Goal: Navigation & Orientation: Understand site structure

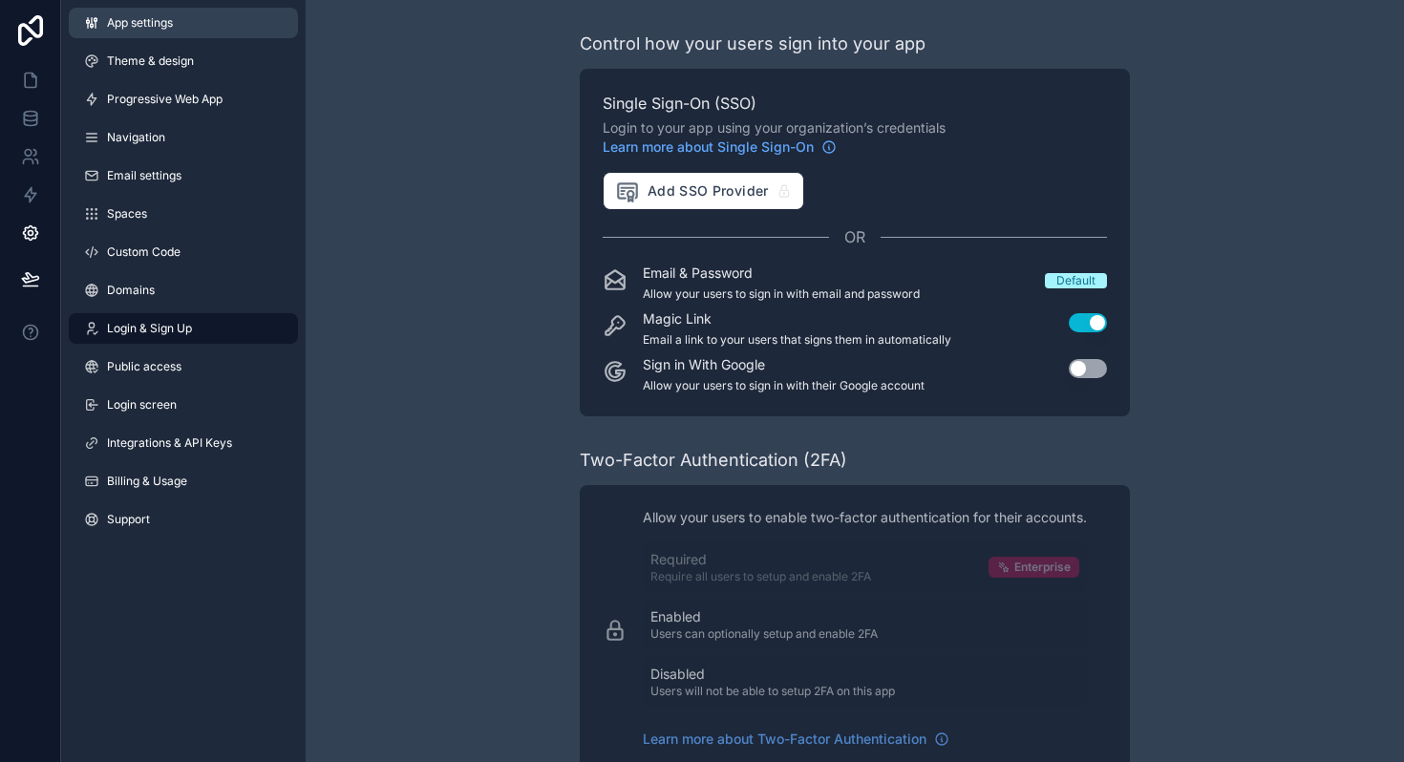
scroll to position [227, 0]
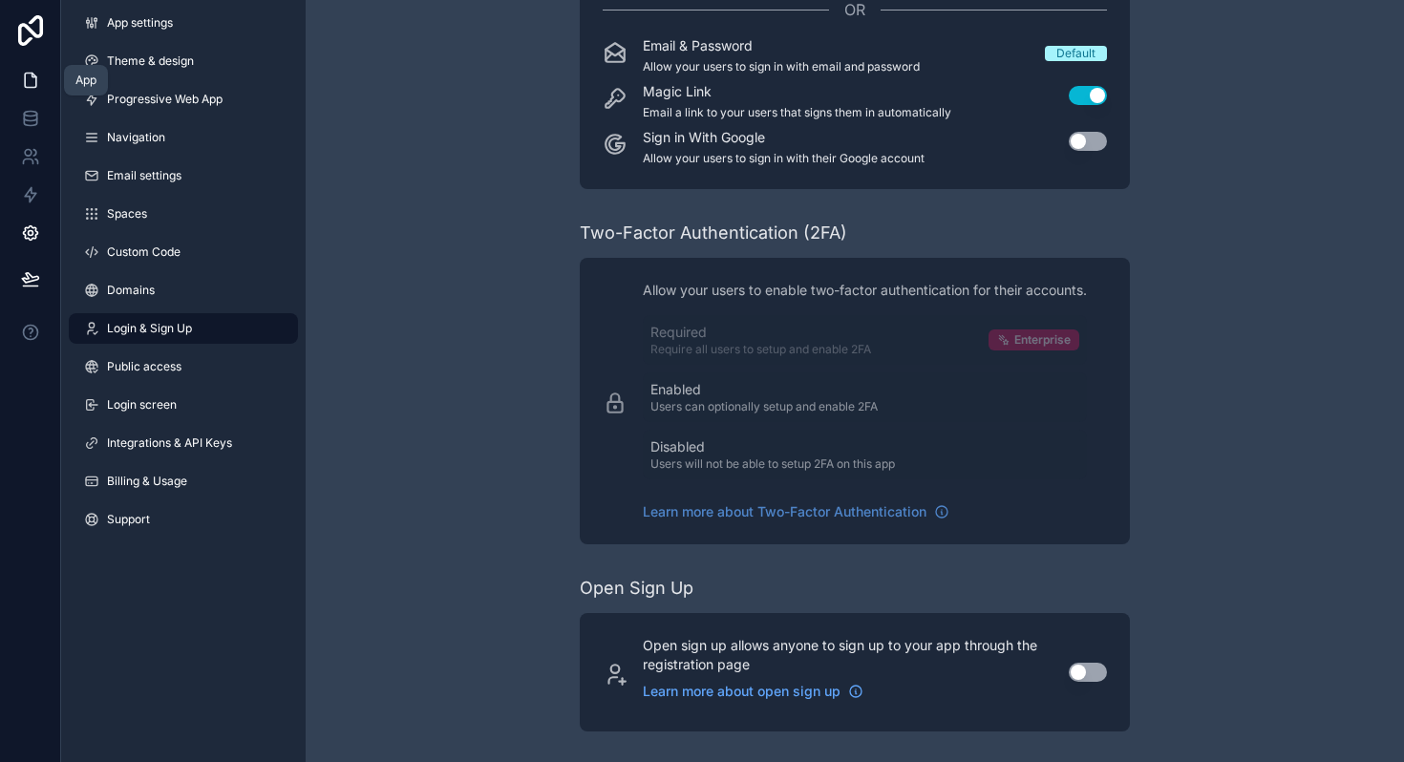
click at [32, 78] on icon at bounding box center [30, 80] width 19 height 19
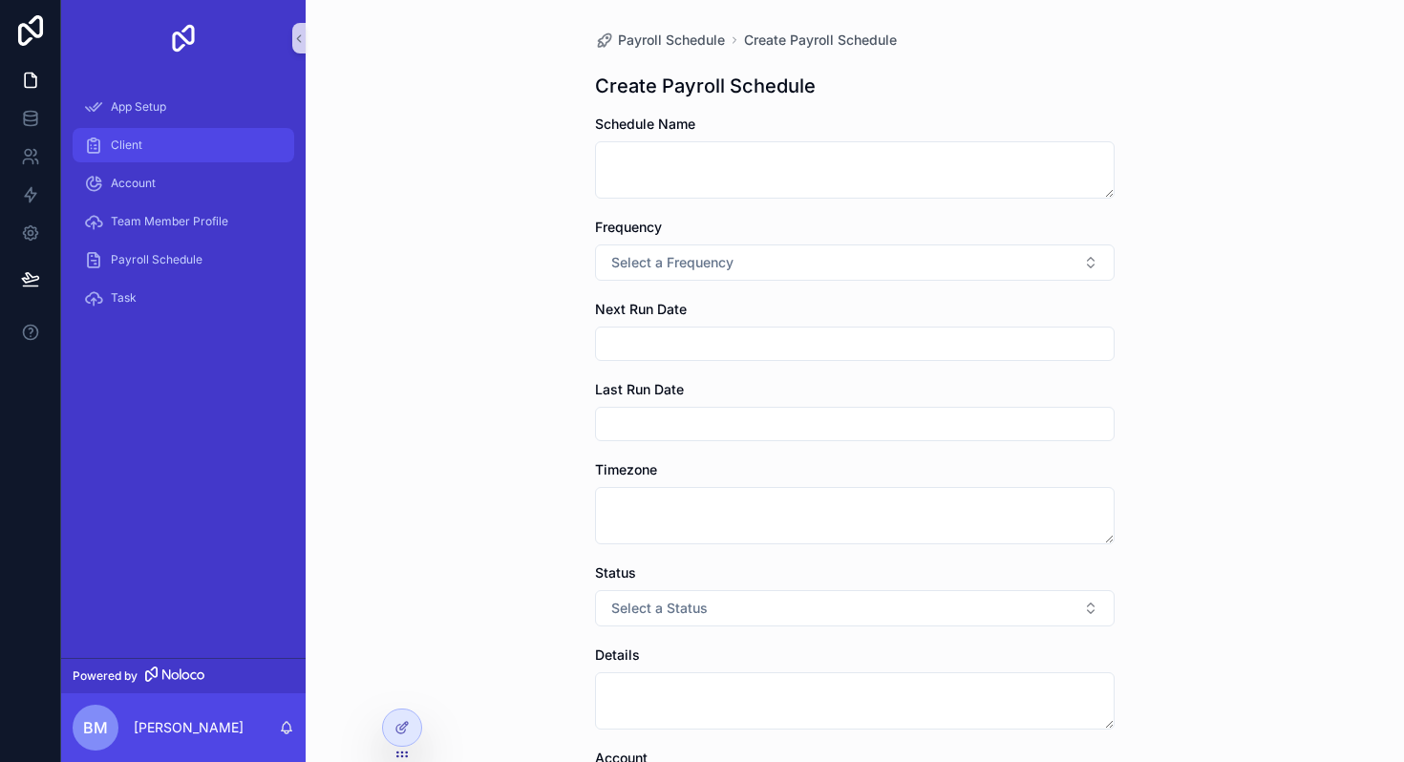
click at [151, 146] on div "Client" at bounding box center [183, 145] width 199 height 31
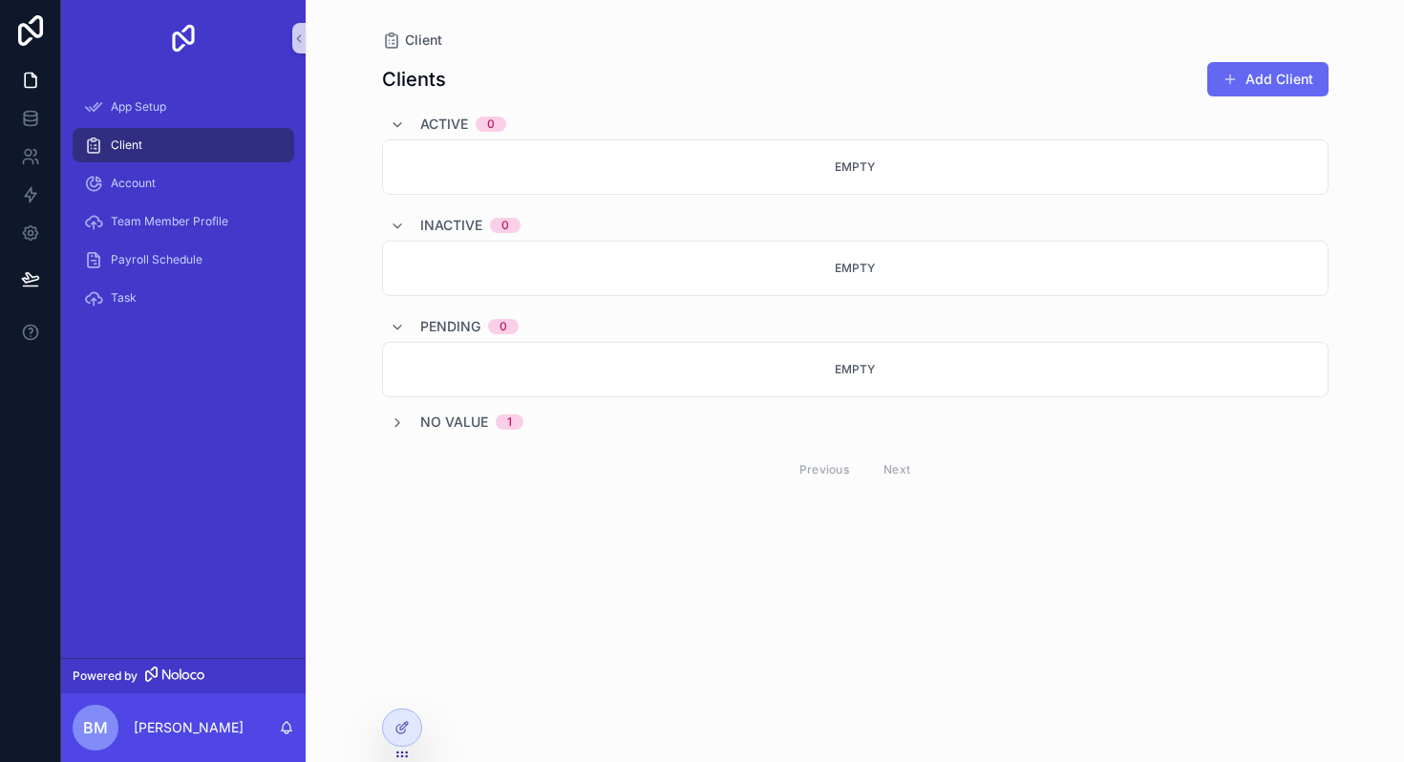
click at [400, 132] on div "Active 0" at bounding box center [448, 124] width 117 height 31
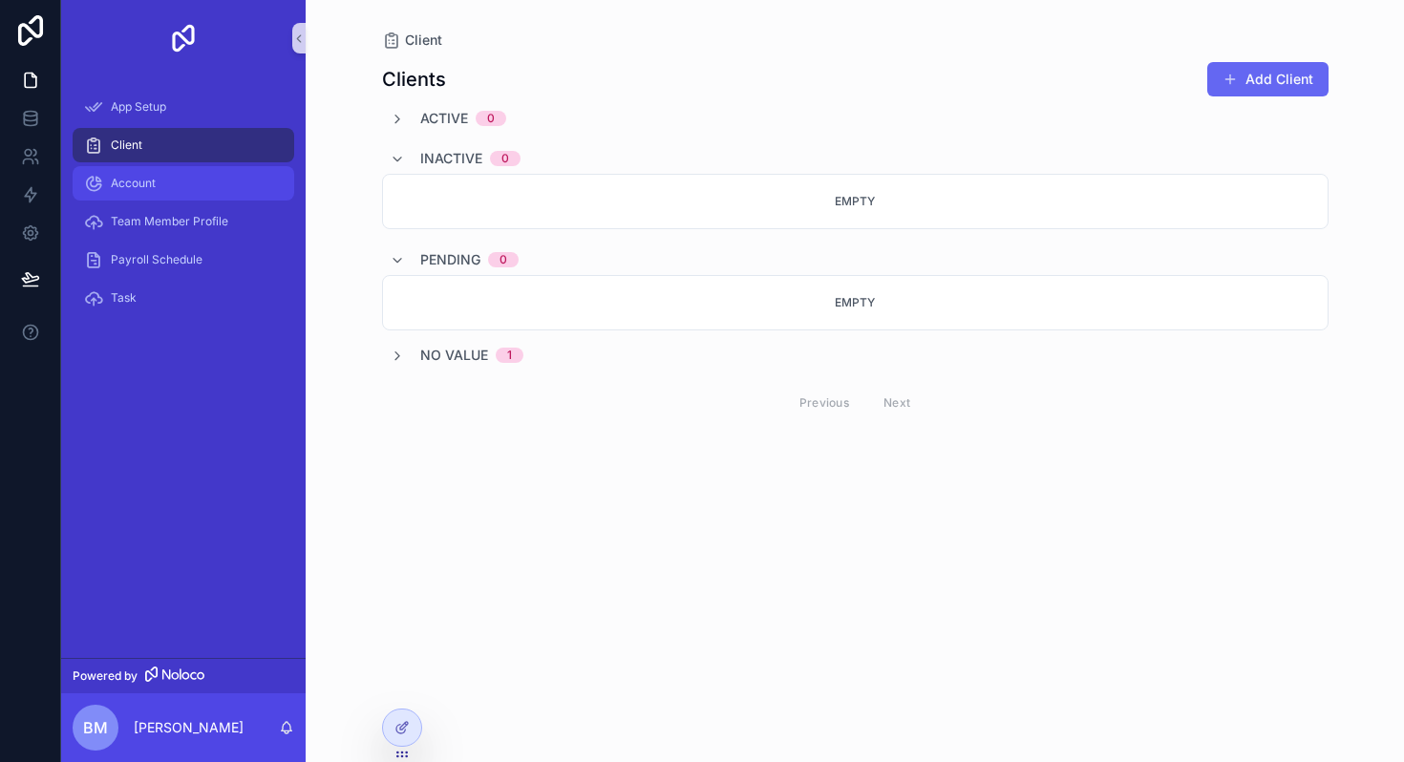
click at [128, 184] on span "Account" at bounding box center [133, 183] width 45 height 15
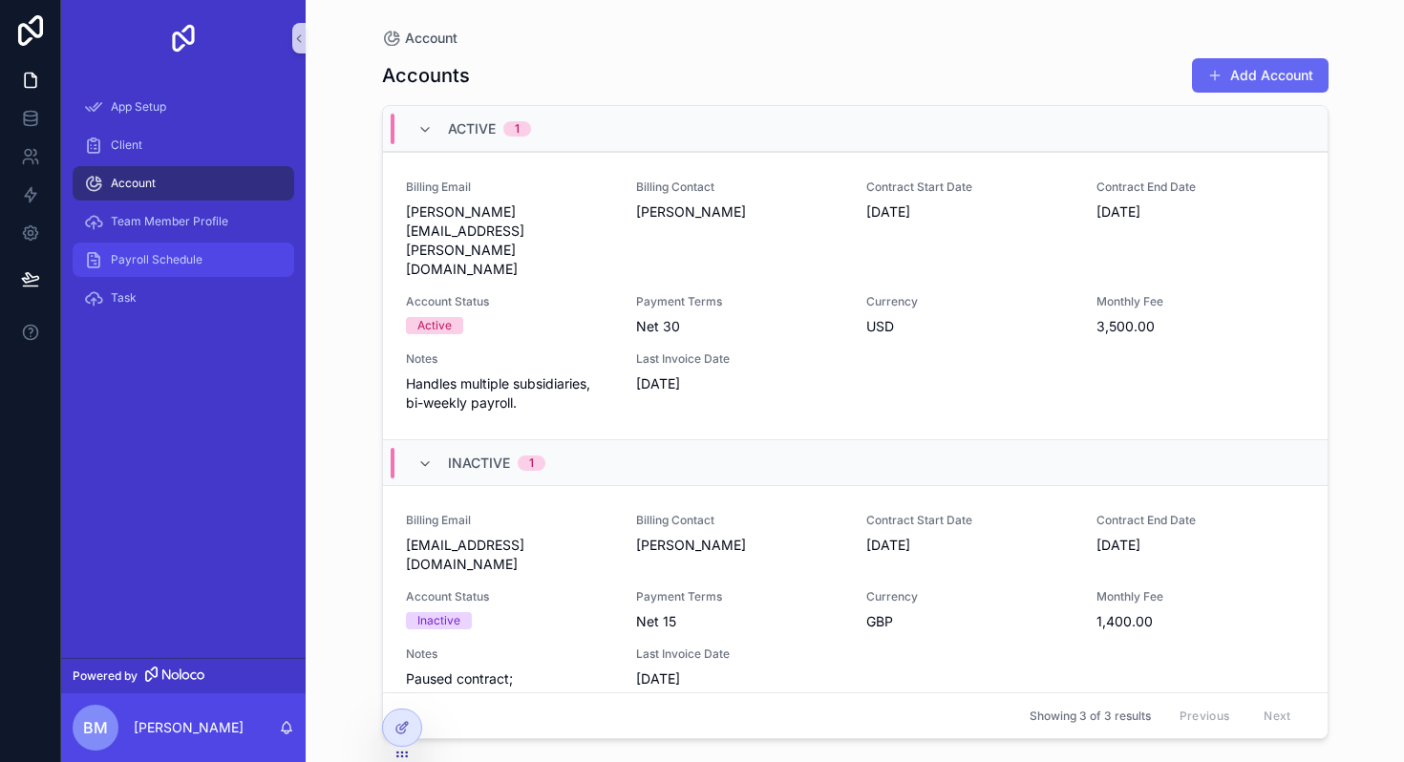
click at [166, 262] on span "Payroll Schedule" at bounding box center [157, 259] width 92 height 15
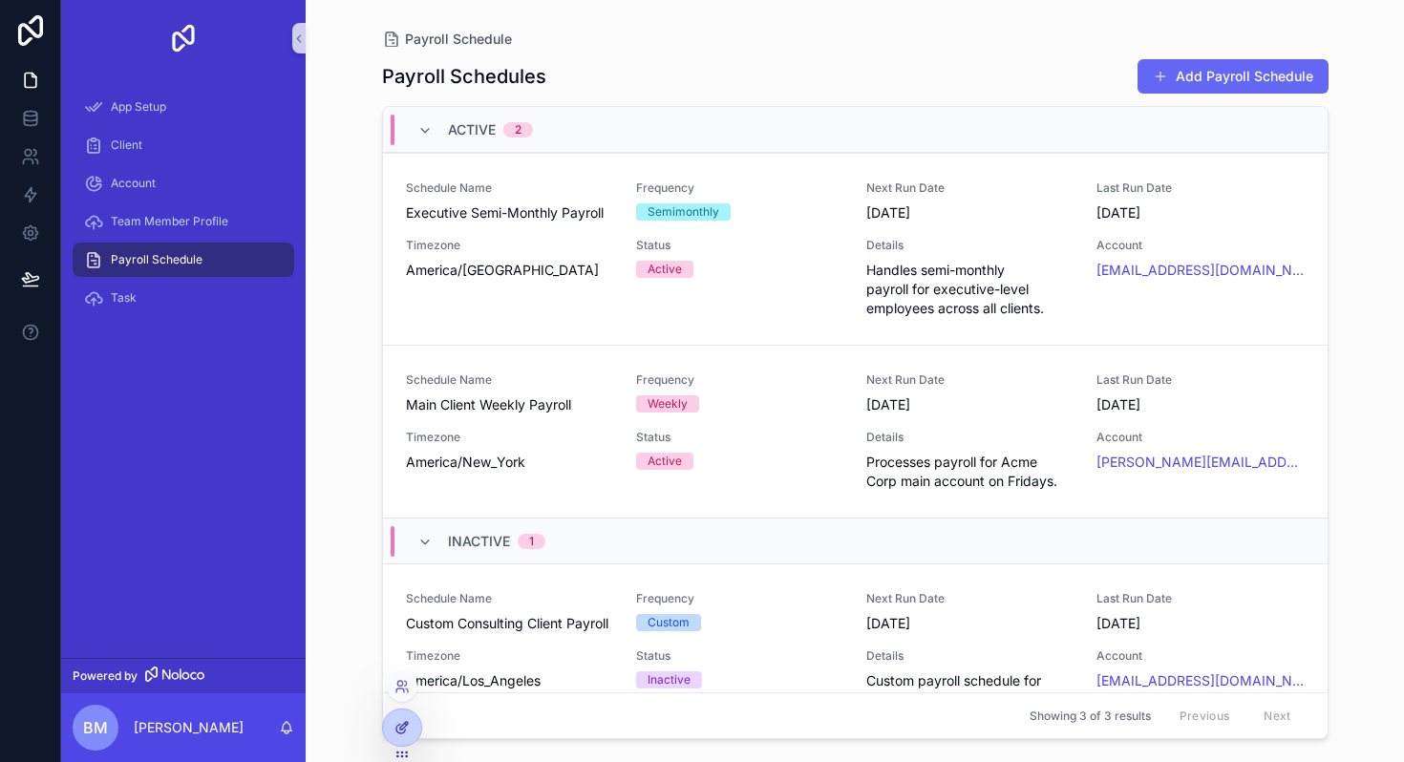
click at [411, 729] on div at bounding box center [402, 728] width 38 height 36
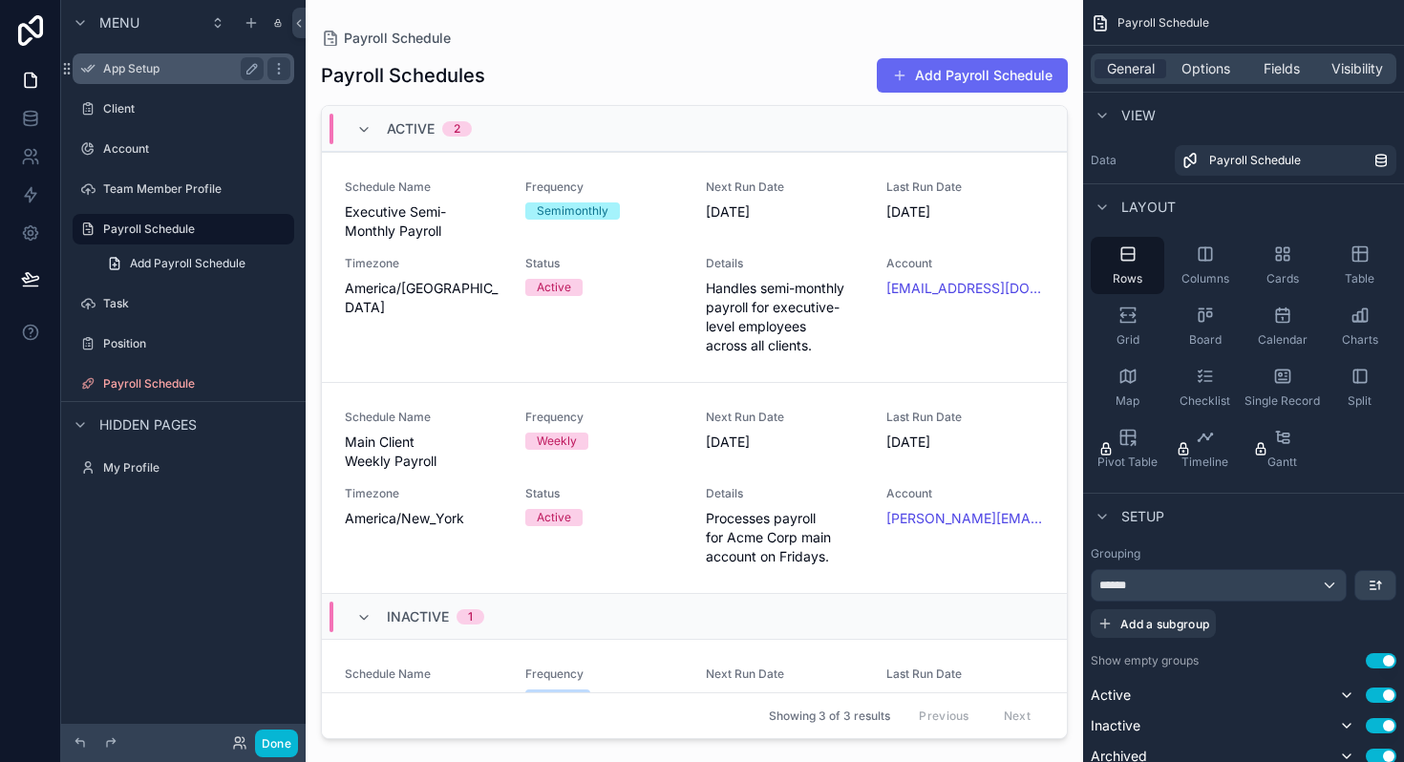
click at [132, 60] on div "App Setup" at bounding box center [183, 68] width 160 height 23
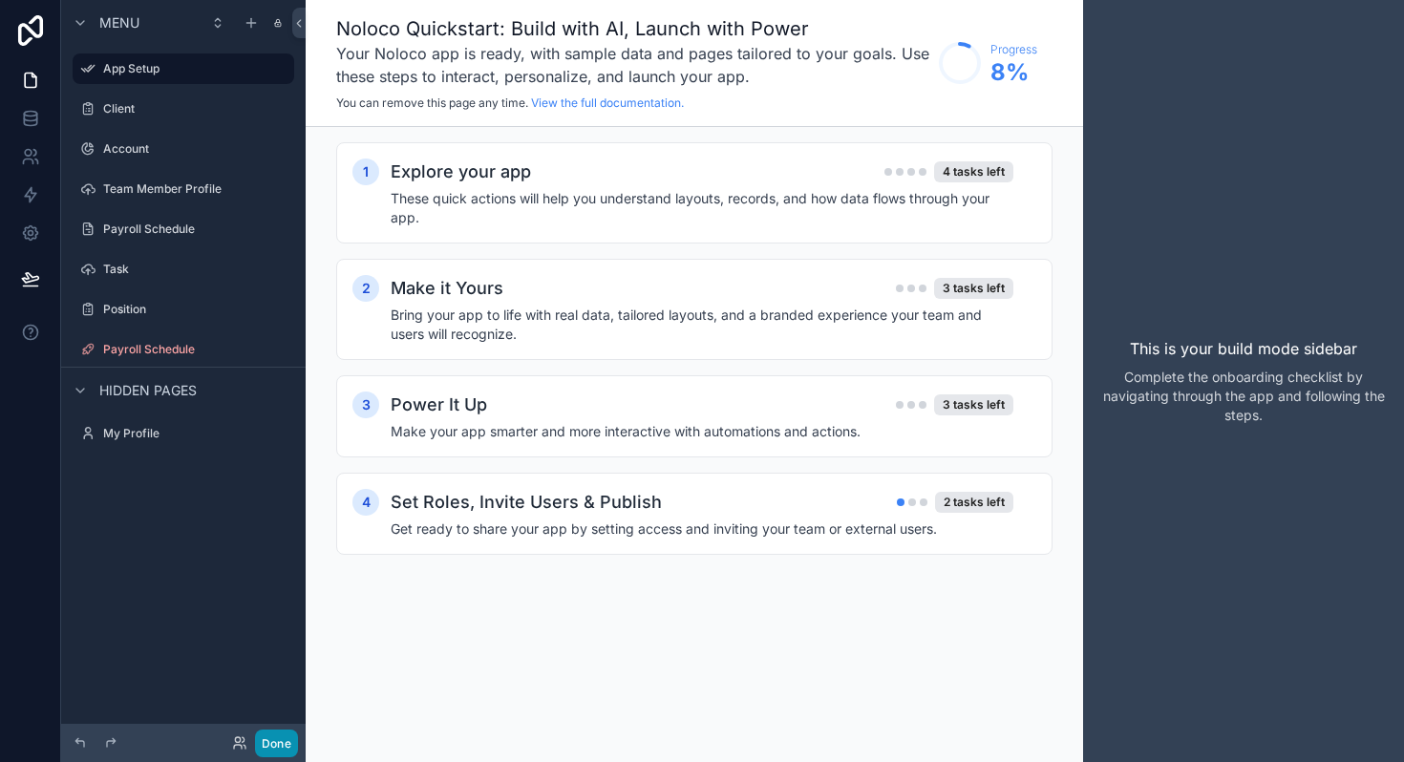
click at [285, 736] on button "Done" at bounding box center [276, 744] width 43 height 28
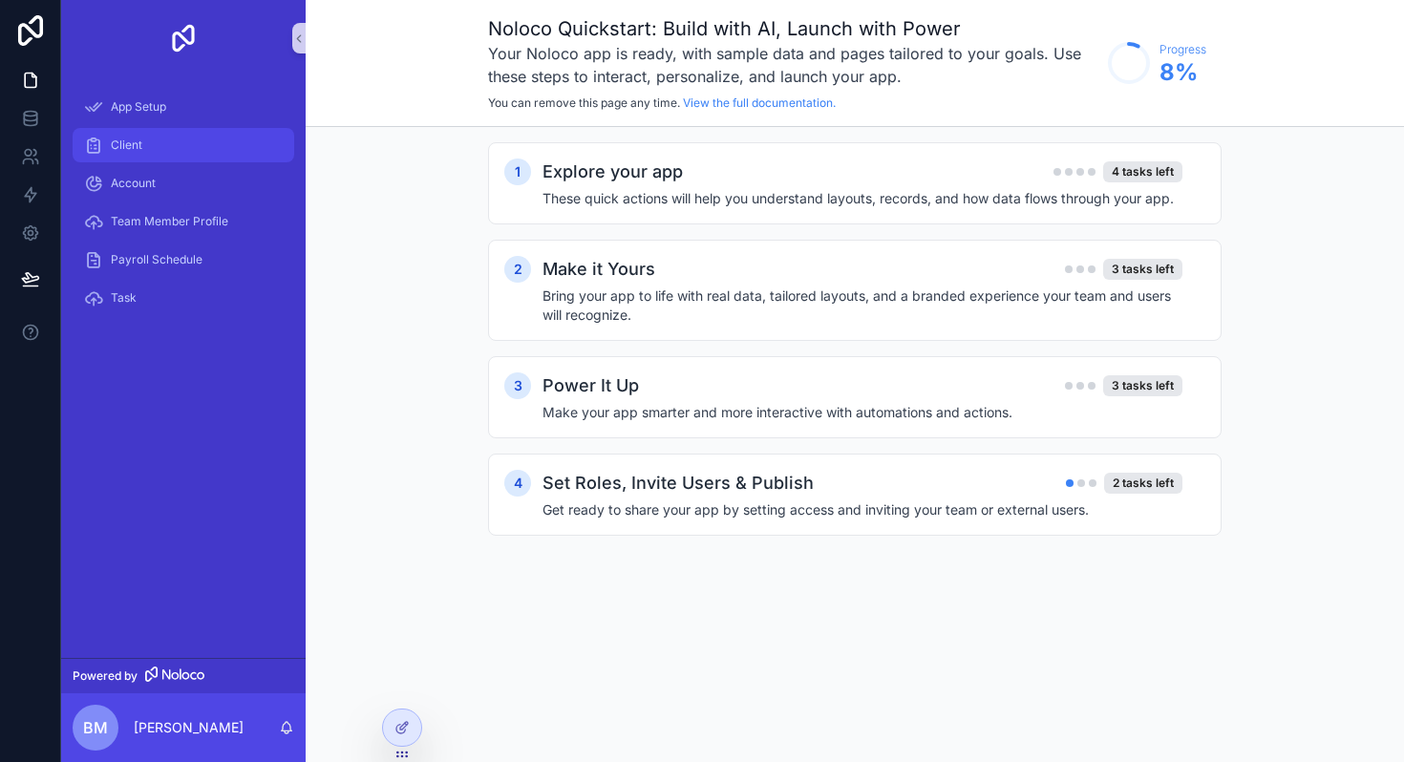
click at [172, 146] on div "Client" at bounding box center [183, 145] width 199 height 31
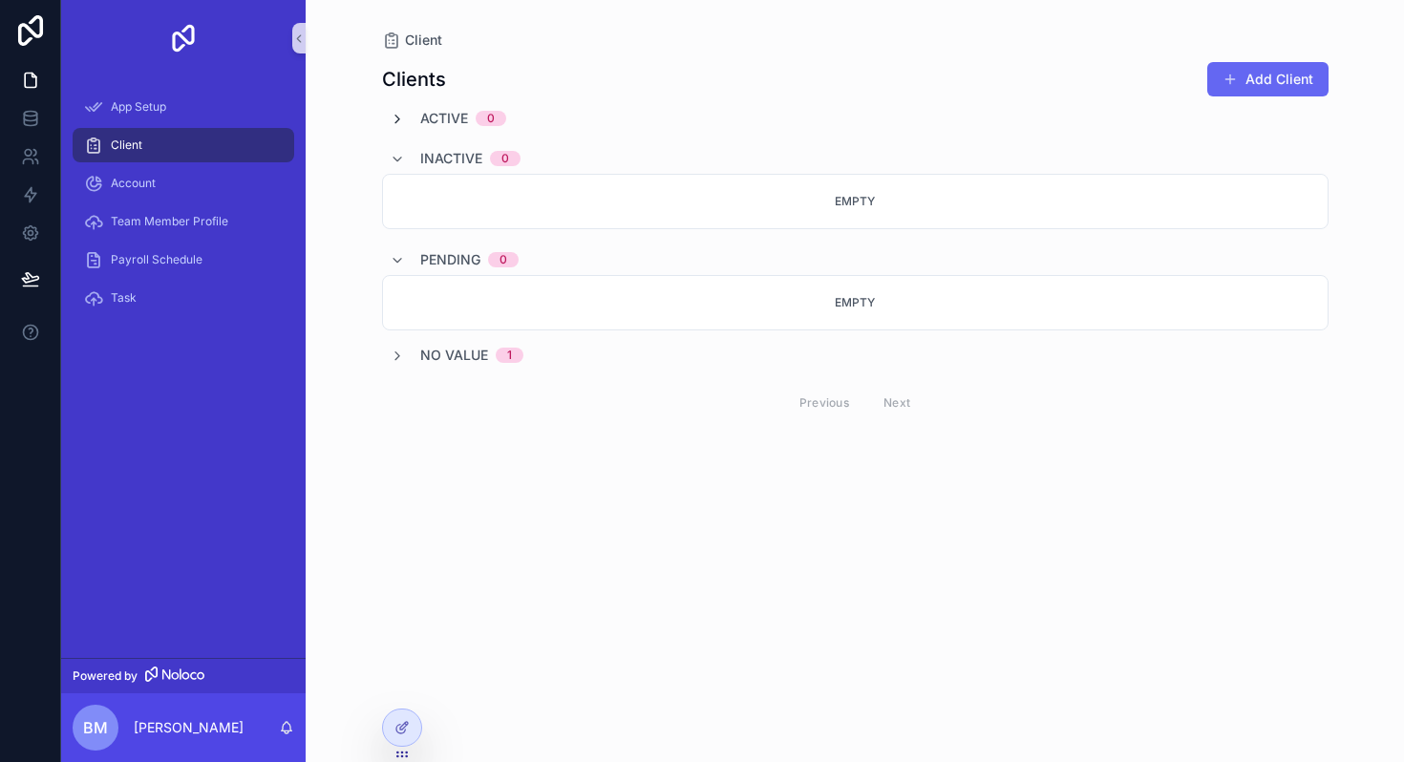
click at [396, 116] on icon "scrollable content" at bounding box center [397, 119] width 15 height 15
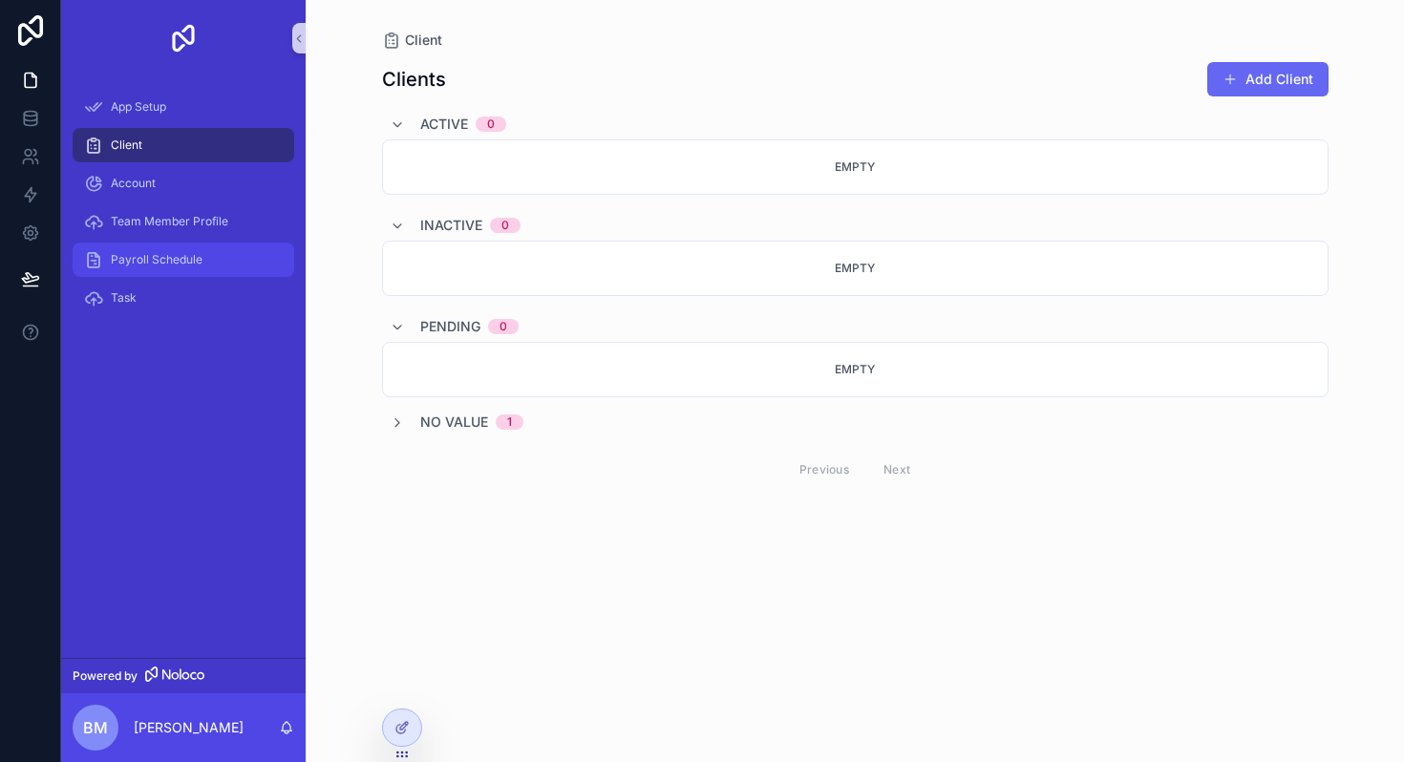
click at [170, 257] on span "Payroll Schedule" at bounding box center [157, 259] width 92 height 15
